Goal: Find specific page/section: Find specific page/section

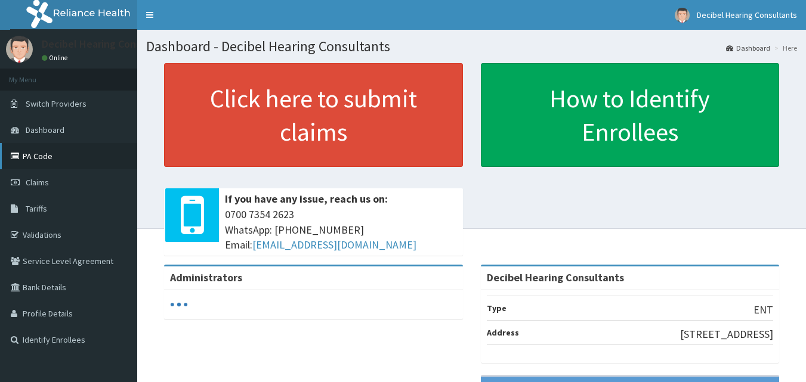
click at [52, 156] on link "PA Code" at bounding box center [68, 156] width 137 height 26
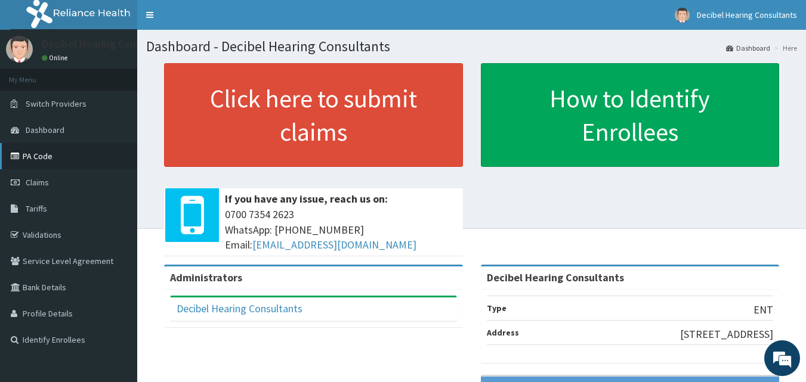
click at [30, 156] on link "PA Code" at bounding box center [68, 156] width 137 height 26
click at [39, 149] on link "PA Code" at bounding box center [68, 156] width 137 height 26
